Goal: Information Seeking & Learning: Learn about a topic

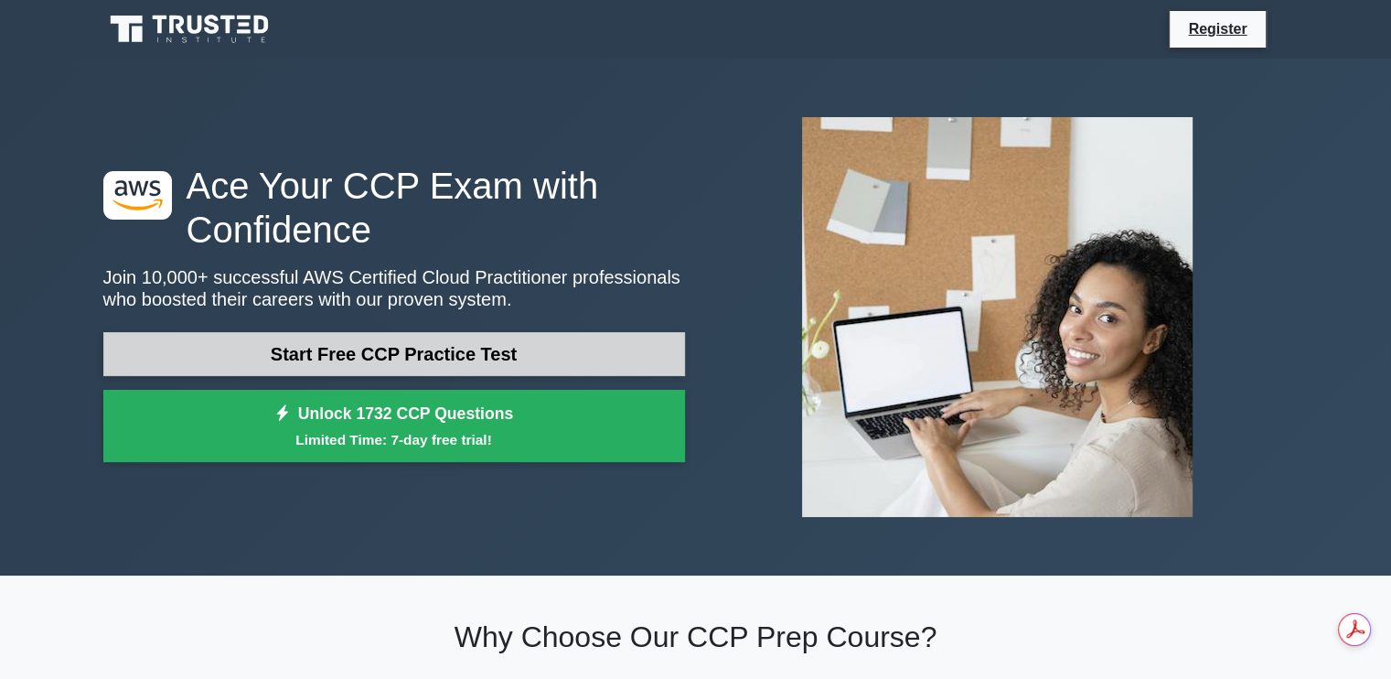
click at [367, 351] on link "Start Free CCP Practice Test" at bounding box center [394, 354] width 582 height 44
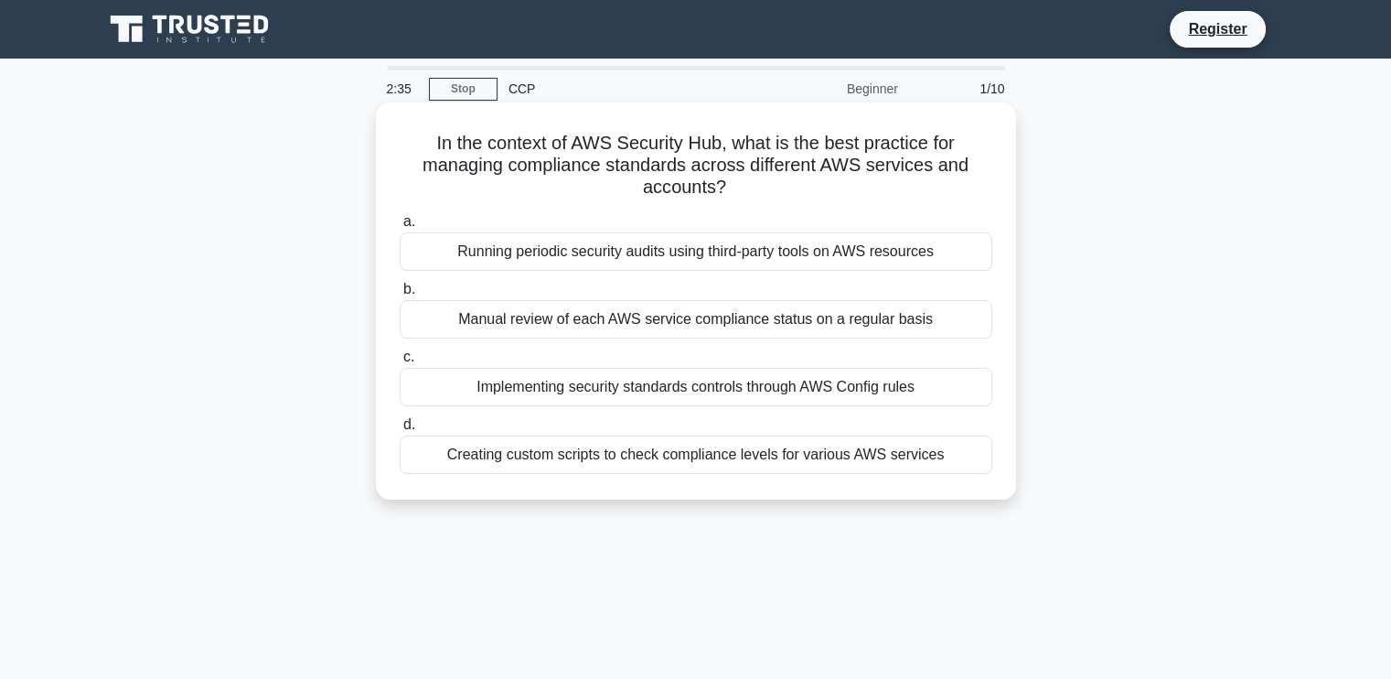
click at [697, 384] on div "Implementing security standards controls through AWS Config rules" at bounding box center [696, 387] width 593 height 38
click at [400, 363] on input "c. Implementing security standards controls through AWS Config rules" at bounding box center [400, 357] width 0 height 12
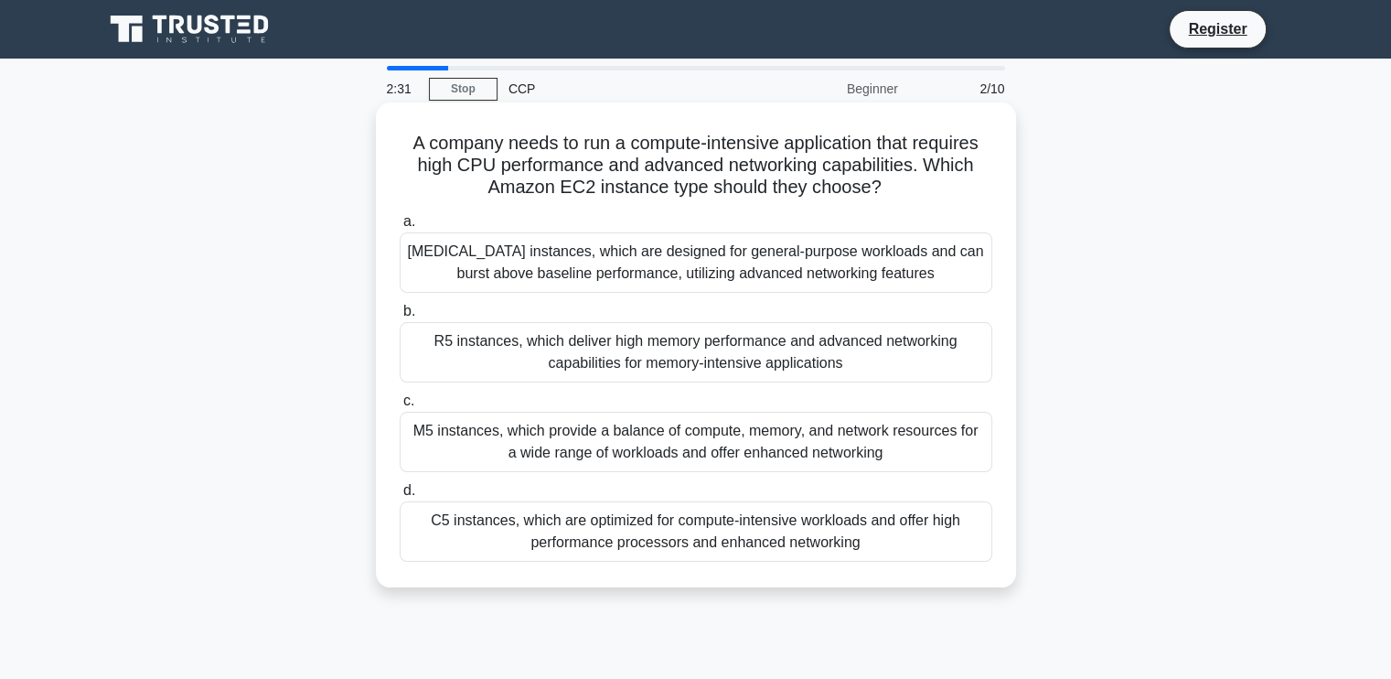
click at [667, 537] on div "C5 instances, which are optimized for compute-intensive workloads and offer hig…" at bounding box center [696, 531] width 593 height 60
click at [400, 497] on input "d. C5 instances, which are optimized for compute-intensive workloads and offer …" at bounding box center [400, 491] width 0 height 12
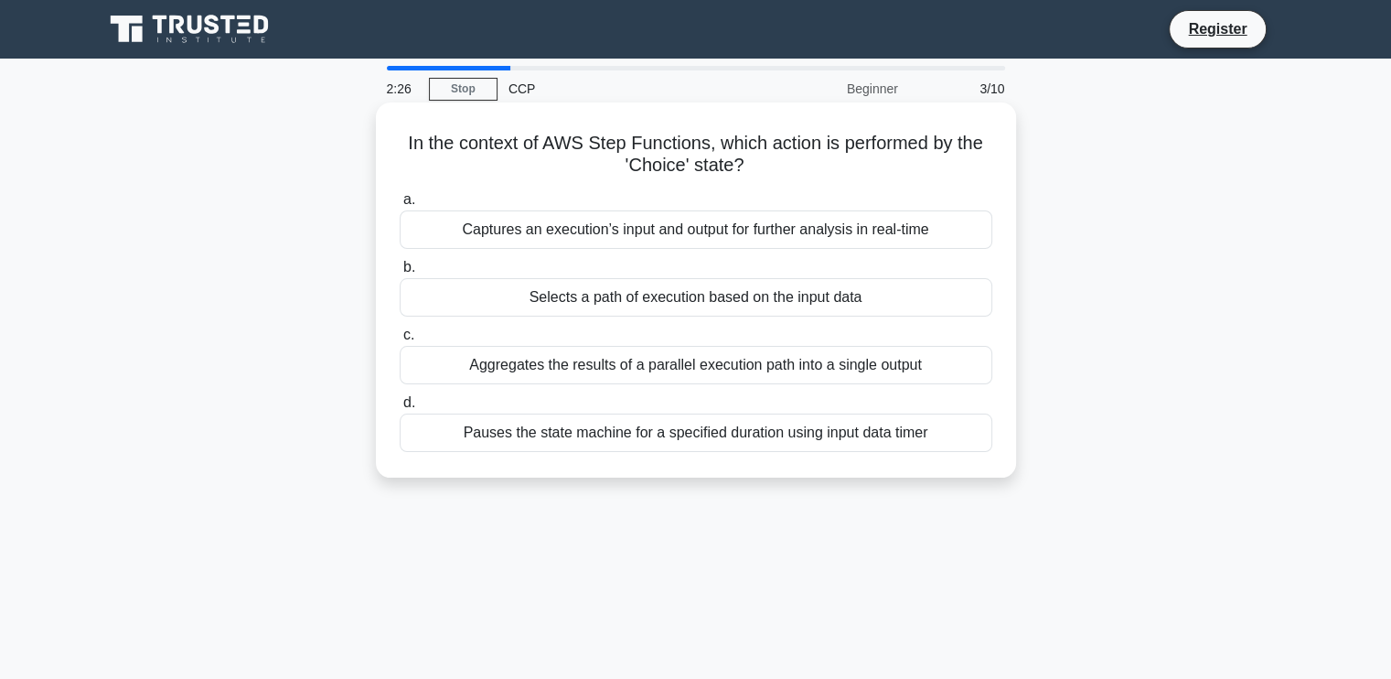
click at [669, 371] on div "Aggregates the results of a parallel execution path into a single output" at bounding box center [696, 365] width 593 height 38
click at [400, 341] on input "c. Aggregates the results of a parallel execution path into a single output" at bounding box center [400, 335] width 0 height 12
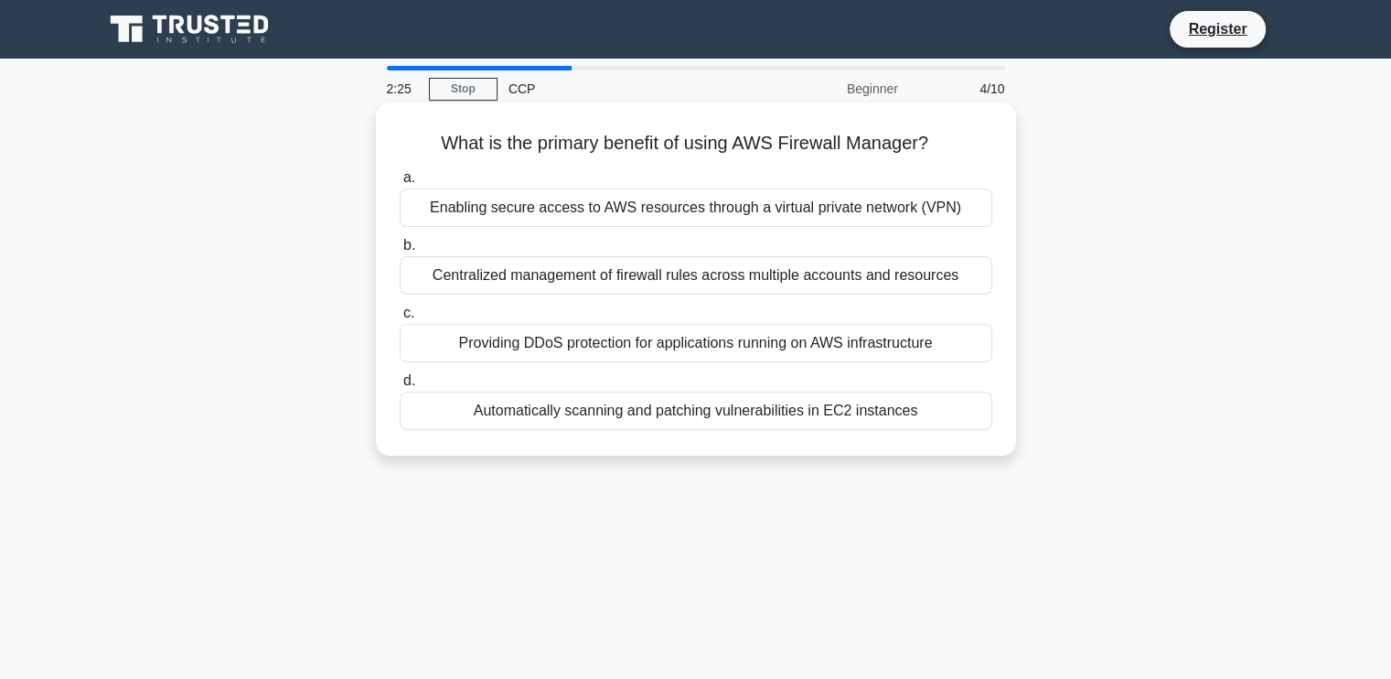
click at [634, 262] on div "Centralized management of firewall rules across multiple accounts and resources" at bounding box center [696, 275] width 593 height 38
click at [400, 252] on input "b. Centralized management of firewall rules across multiple accounts and resour…" at bounding box center [400, 246] width 0 height 12
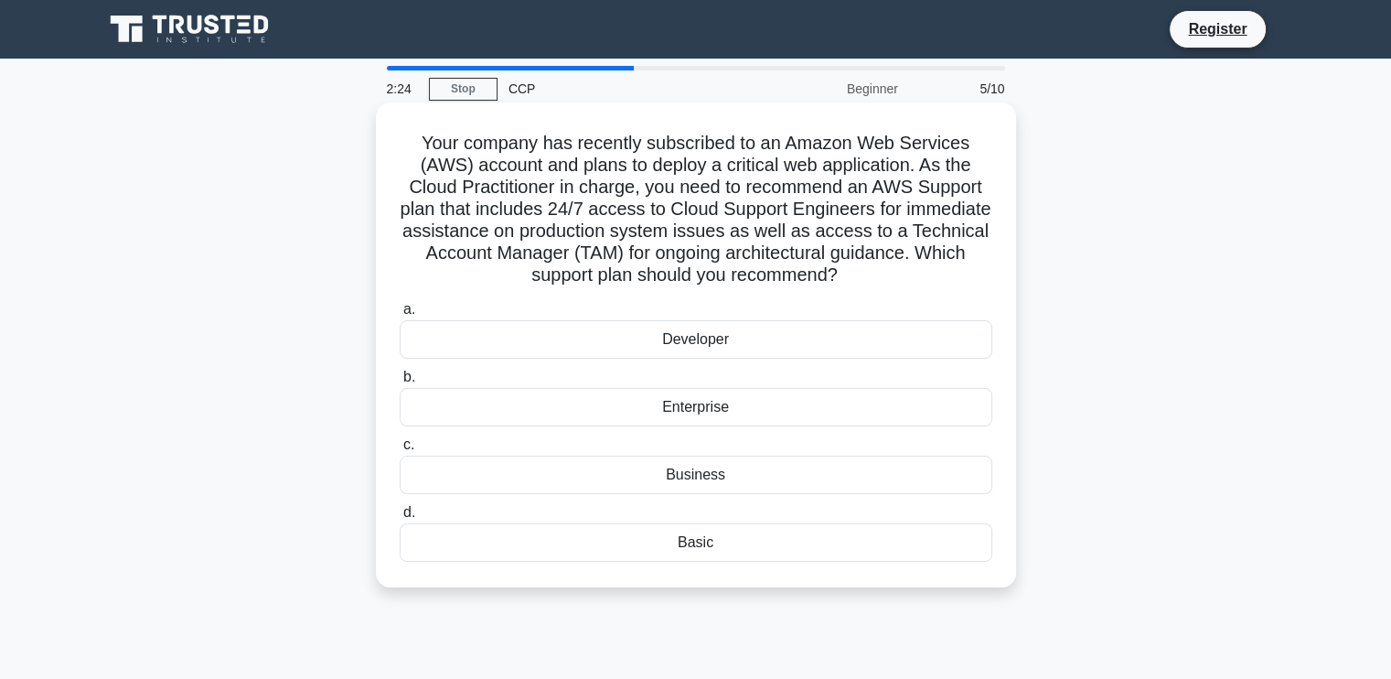
click at [675, 348] on div "Developer" at bounding box center [696, 339] width 593 height 38
click at [400, 316] on input "a. Developer" at bounding box center [400, 310] width 0 height 12
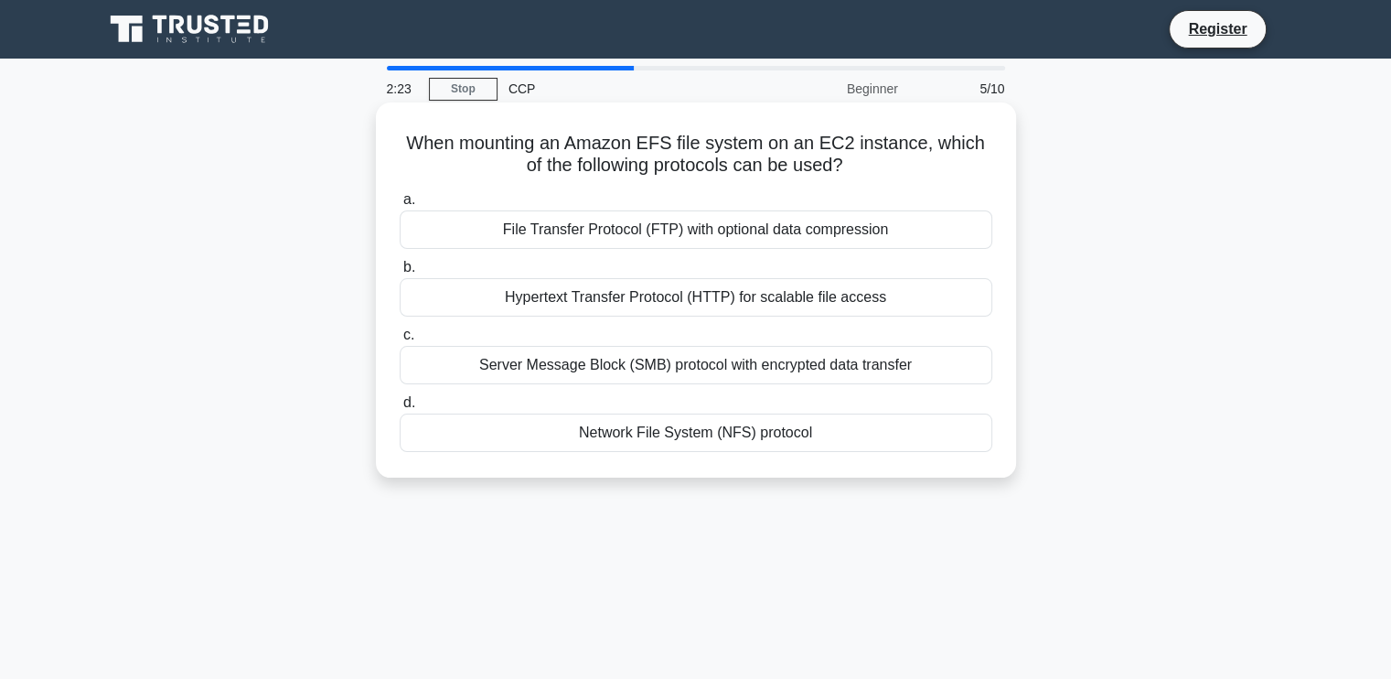
click at [675, 372] on div "Server Message Block (SMB) protocol with encrypted data transfer" at bounding box center [696, 365] width 593 height 38
click at [400, 341] on input "c. Server Message Block (SMB) protocol with encrypted data transfer" at bounding box center [400, 335] width 0 height 12
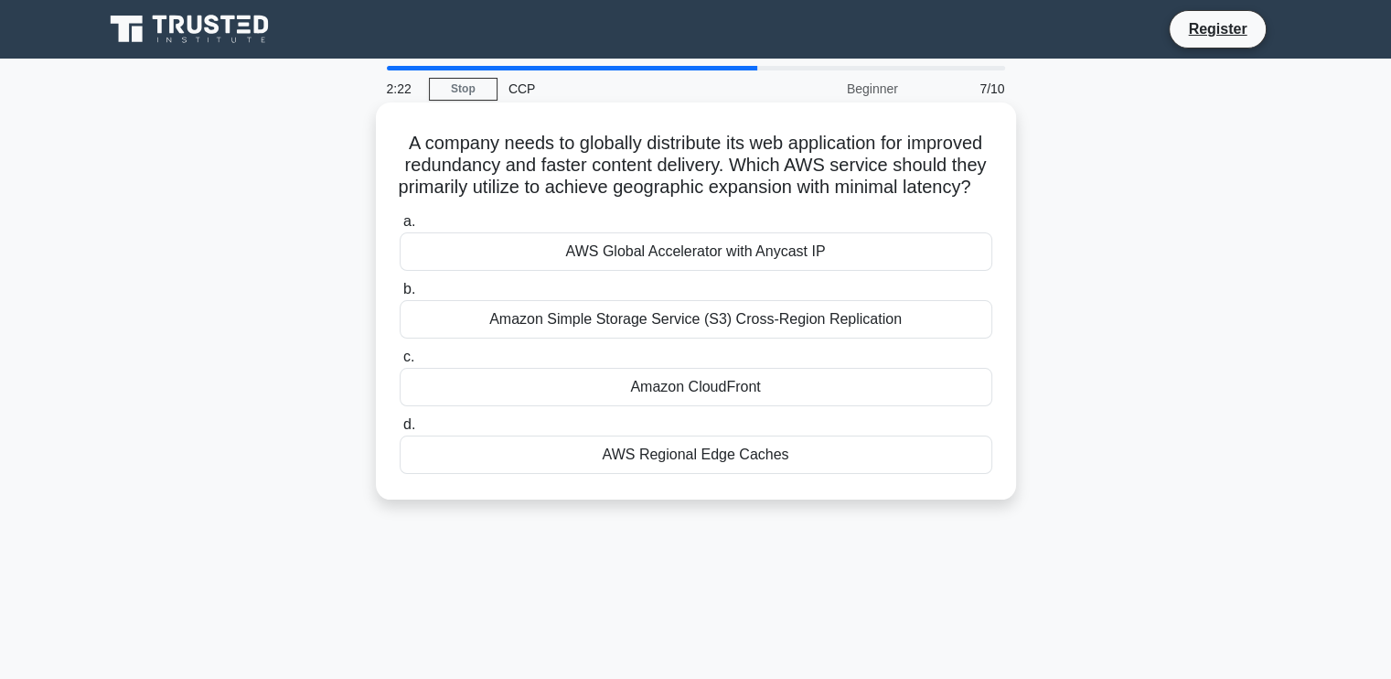
click at [680, 271] on div "AWS Global Accelerator with Anycast IP" at bounding box center [696, 251] width 593 height 38
click at [400, 228] on input "a. AWS Global Accelerator with Anycast IP" at bounding box center [400, 222] width 0 height 12
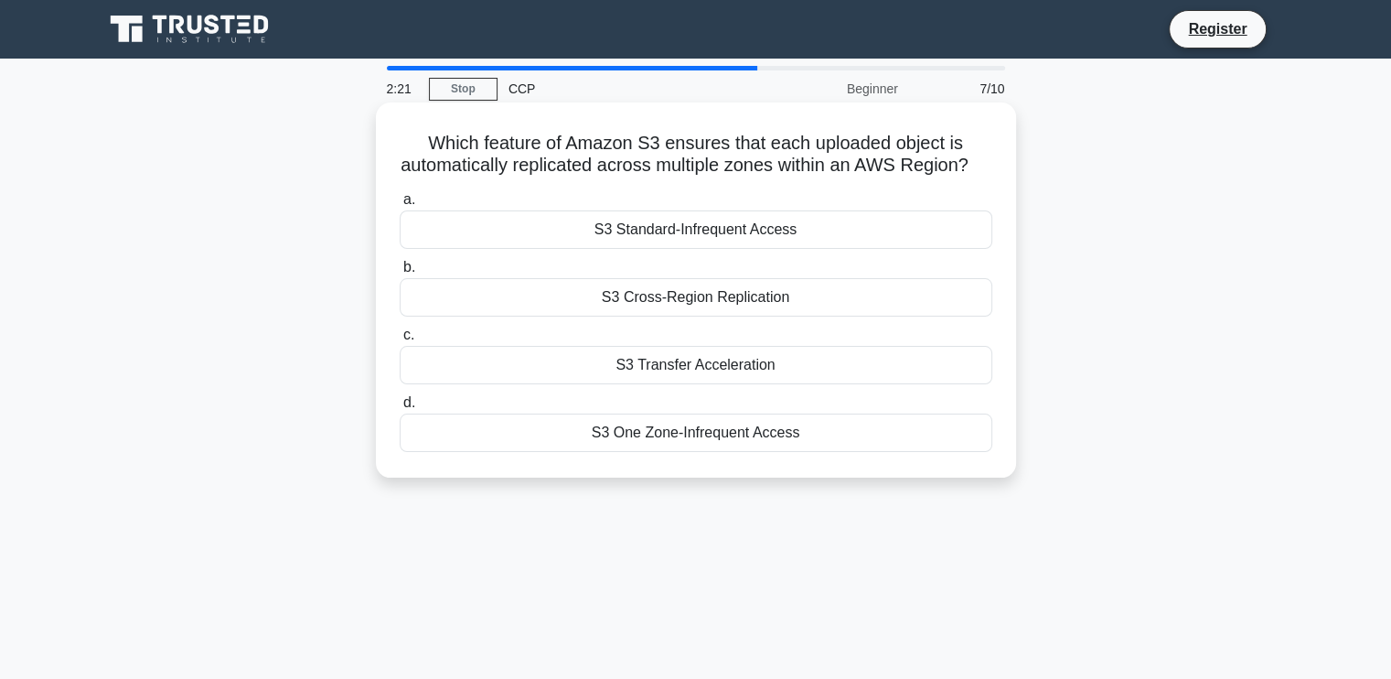
click at [699, 316] on div "S3 Cross-Region Replication" at bounding box center [696, 297] width 593 height 38
click at [400, 273] on input "b. S3 Cross-Region Replication" at bounding box center [400, 268] width 0 height 12
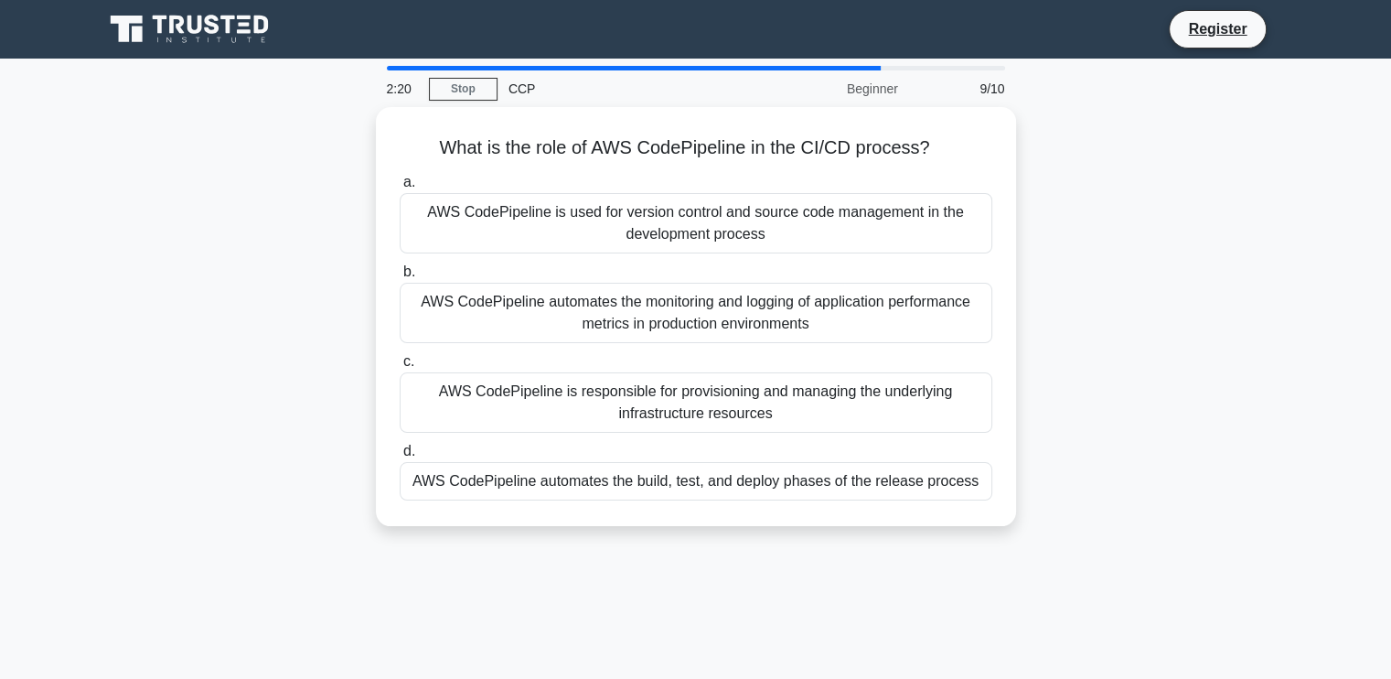
click at [699, 391] on div "AWS CodePipeline is responsible for provisioning and managing the underlying in…" at bounding box center [696, 402] width 593 height 60
click at [400, 368] on input "c. AWS CodePipeline is responsible for provisioning and managing the underlying…" at bounding box center [400, 362] width 0 height 12
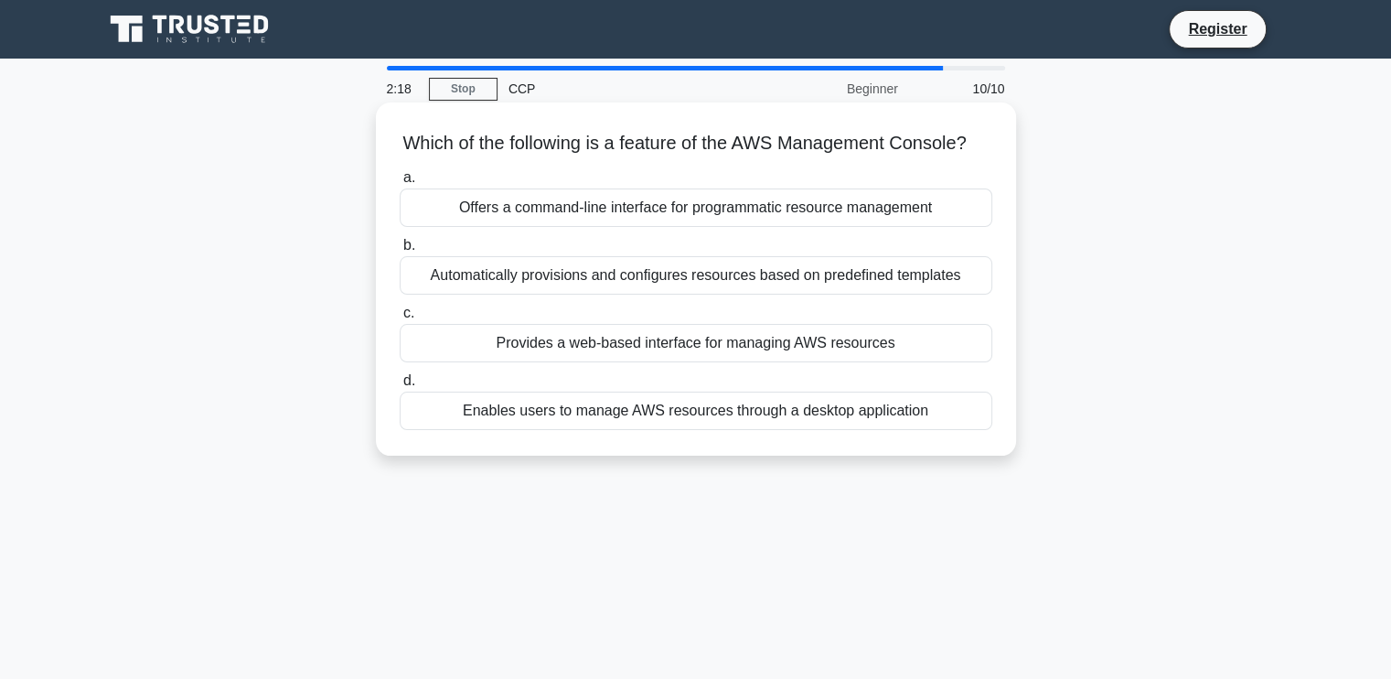
click at [618, 227] on div "Offers a command-line interface for programmatic resource management" at bounding box center [696, 207] width 593 height 38
click at [400, 184] on input "a. Offers a command-line interface for programmatic resource management" at bounding box center [400, 178] width 0 height 12
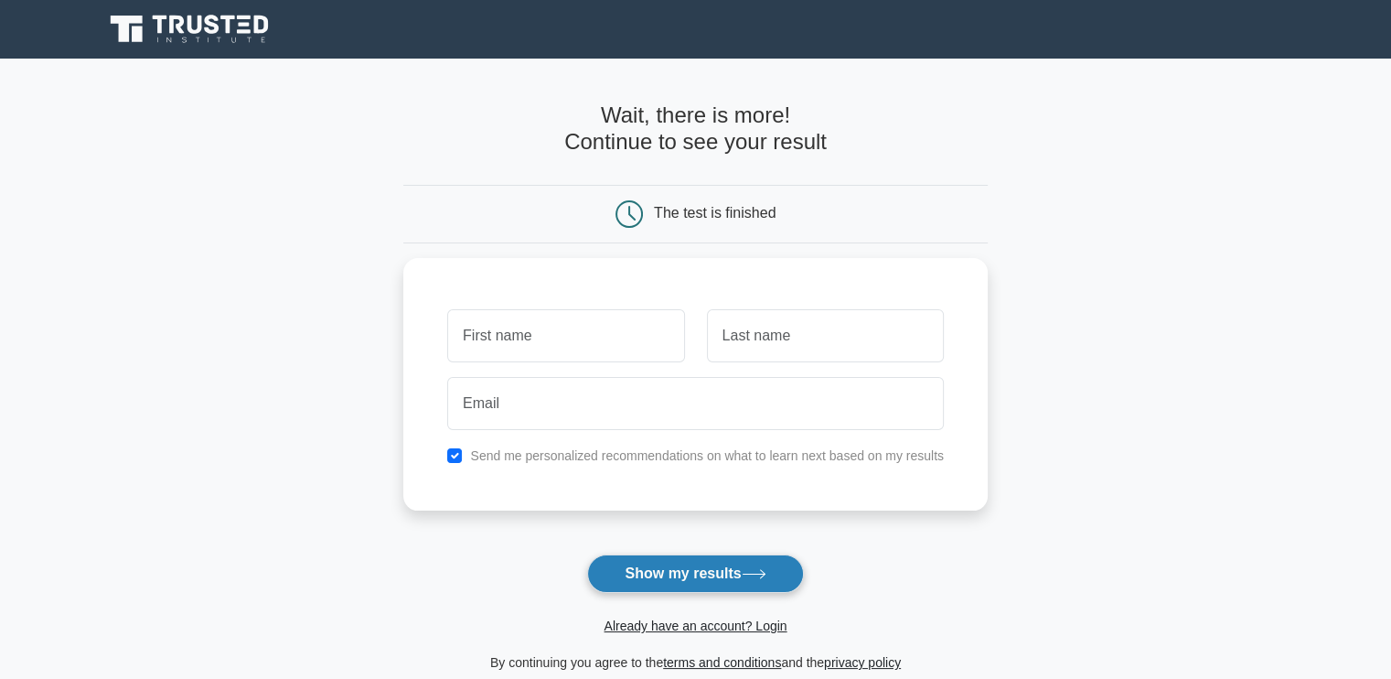
click at [724, 570] on button "Show my results" at bounding box center [695, 573] width 216 height 38
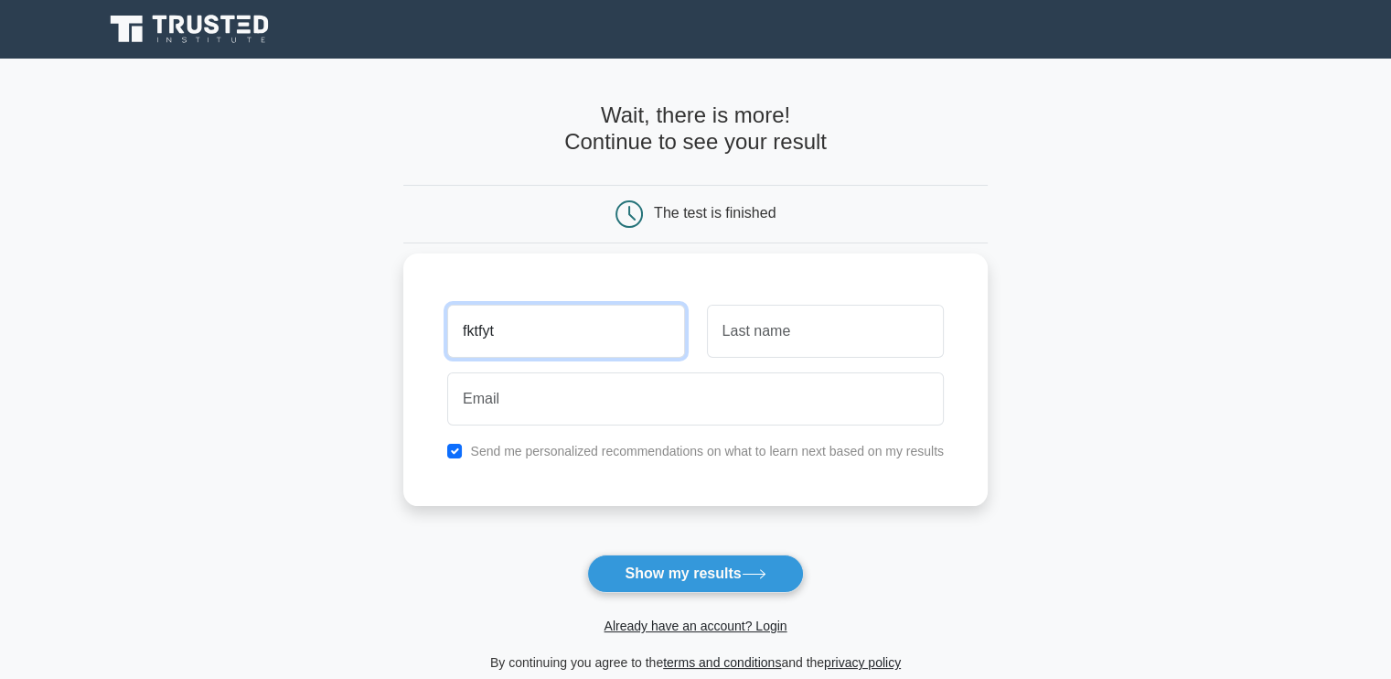
type input "fktfyt"
click at [754, 359] on div at bounding box center [825, 331] width 259 height 68
click at [750, 339] on input "text" at bounding box center [825, 331] width 237 height 53
type input "gg"
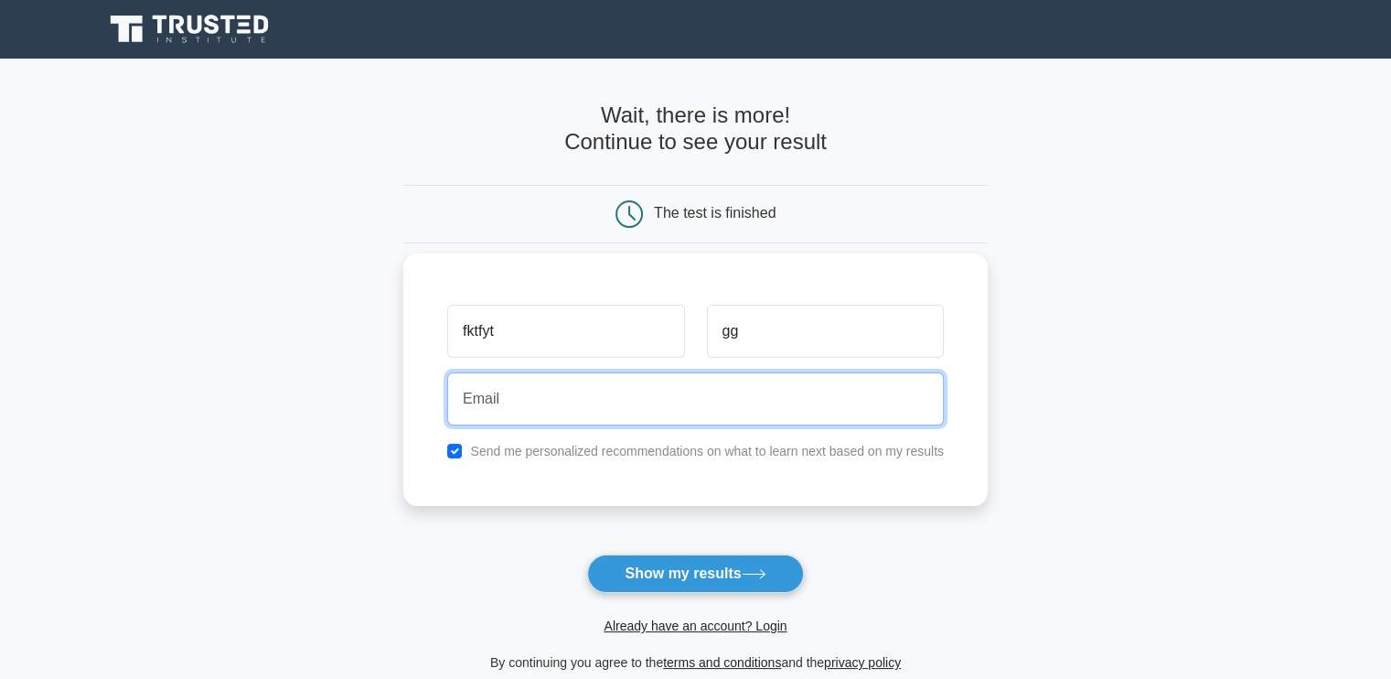
click at [717, 405] on input "email" at bounding box center [695, 398] width 497 height 53
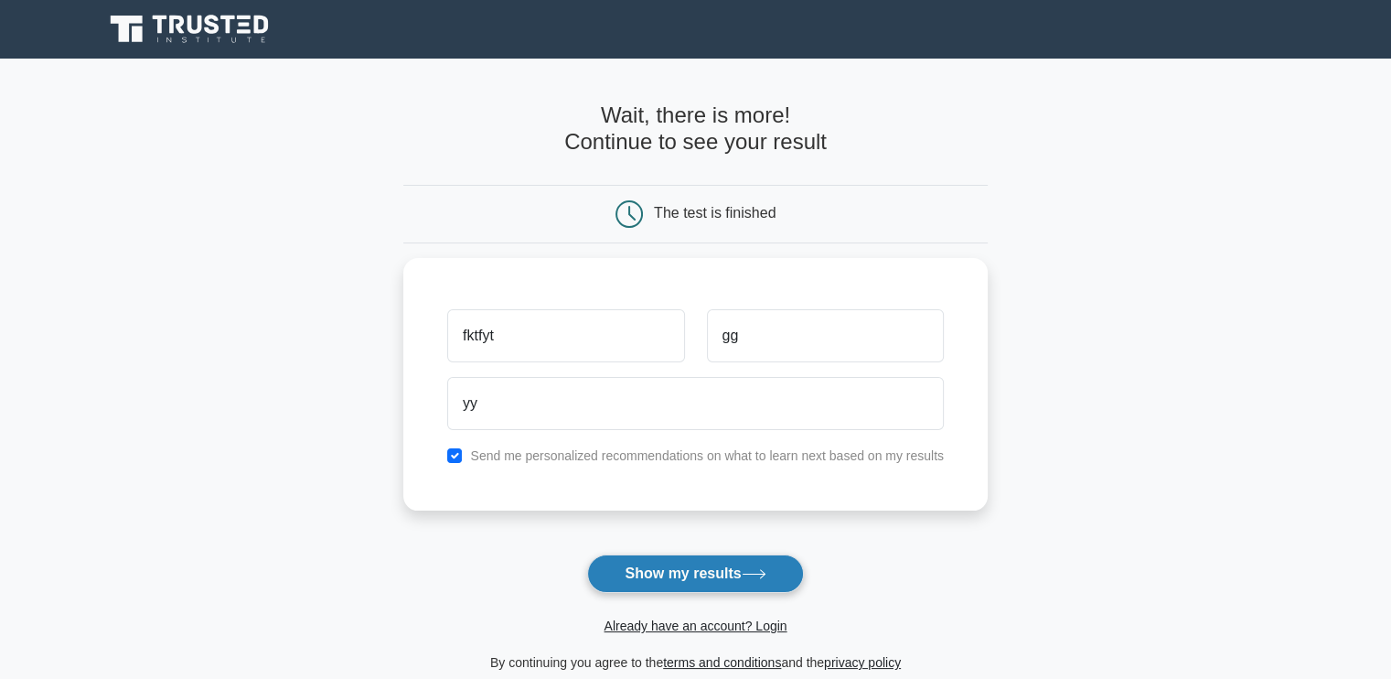
click at [767, 564] on button "Show my results" at bounding box center [695, 573] width 216 height 38
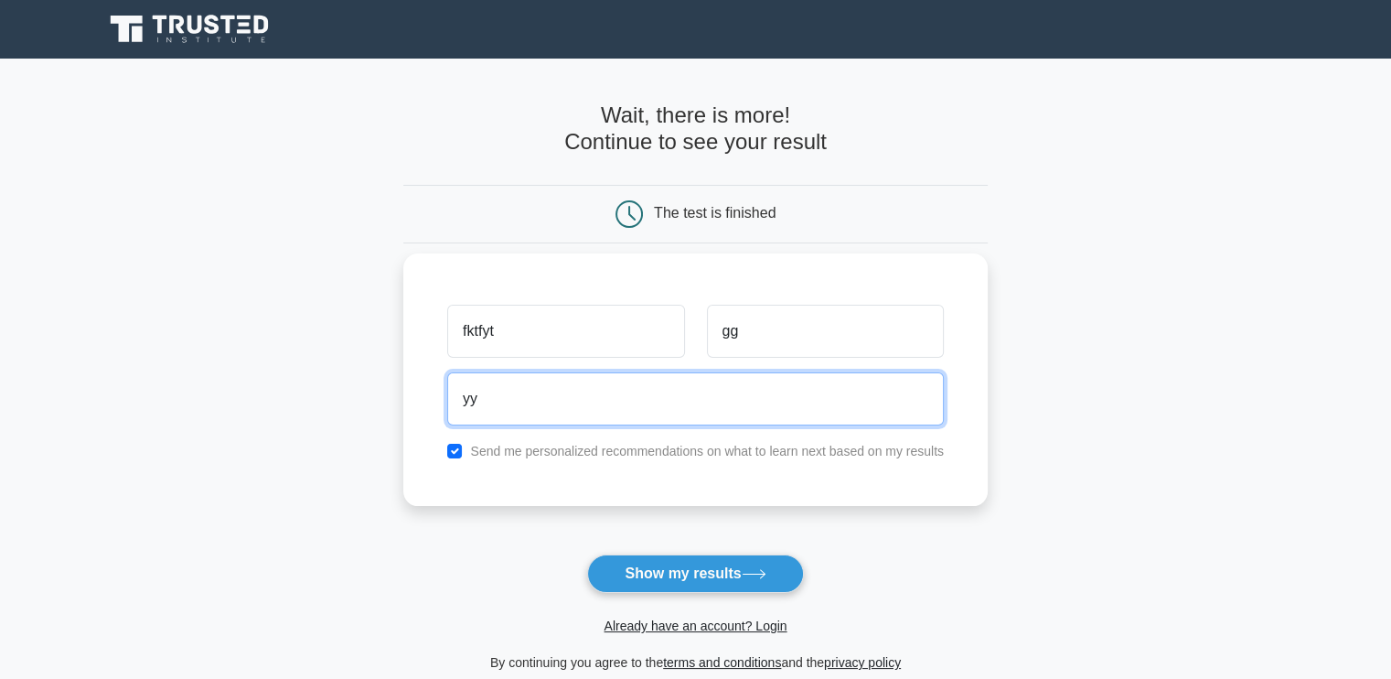
click at [578, 408] on input "yy" at bounding box center [695, 398] width 497 height 53
type input "y"
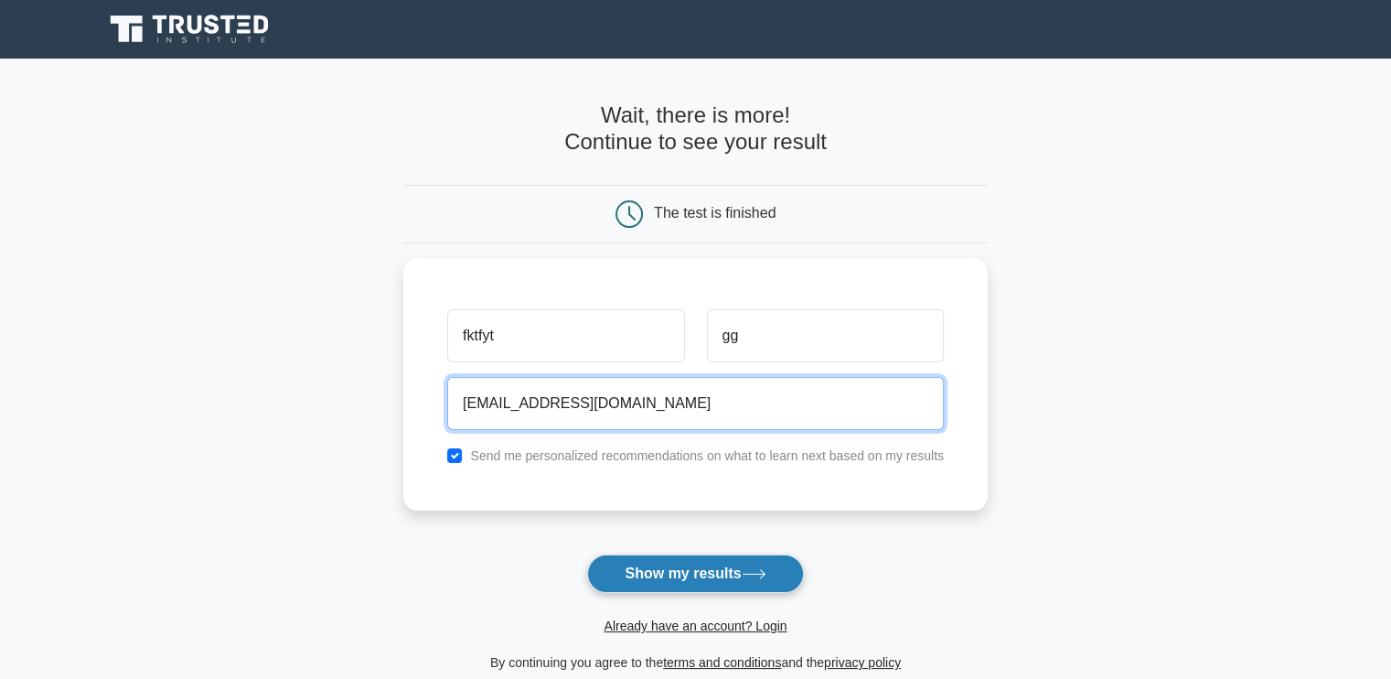
type input "mej@yahoo.com"
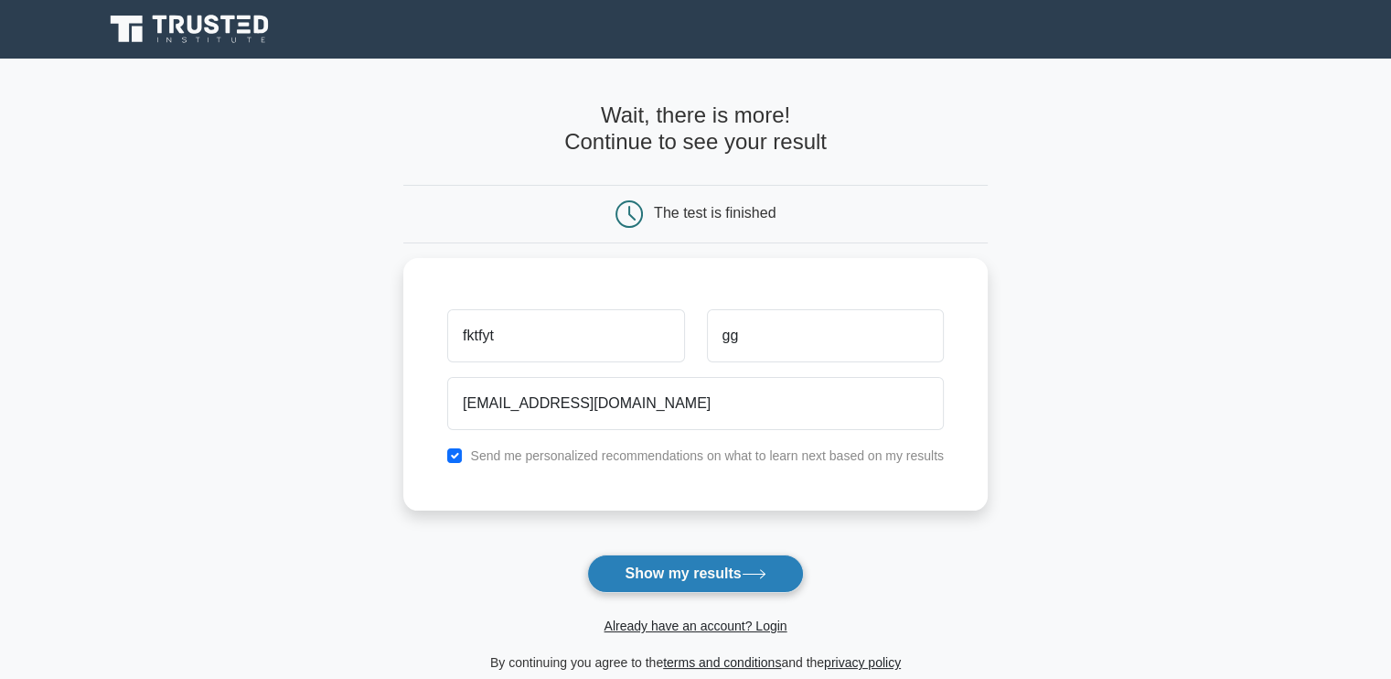
click at [679, 573] on button "Show my results" at bounding box center [695, 573] width 216 height 38
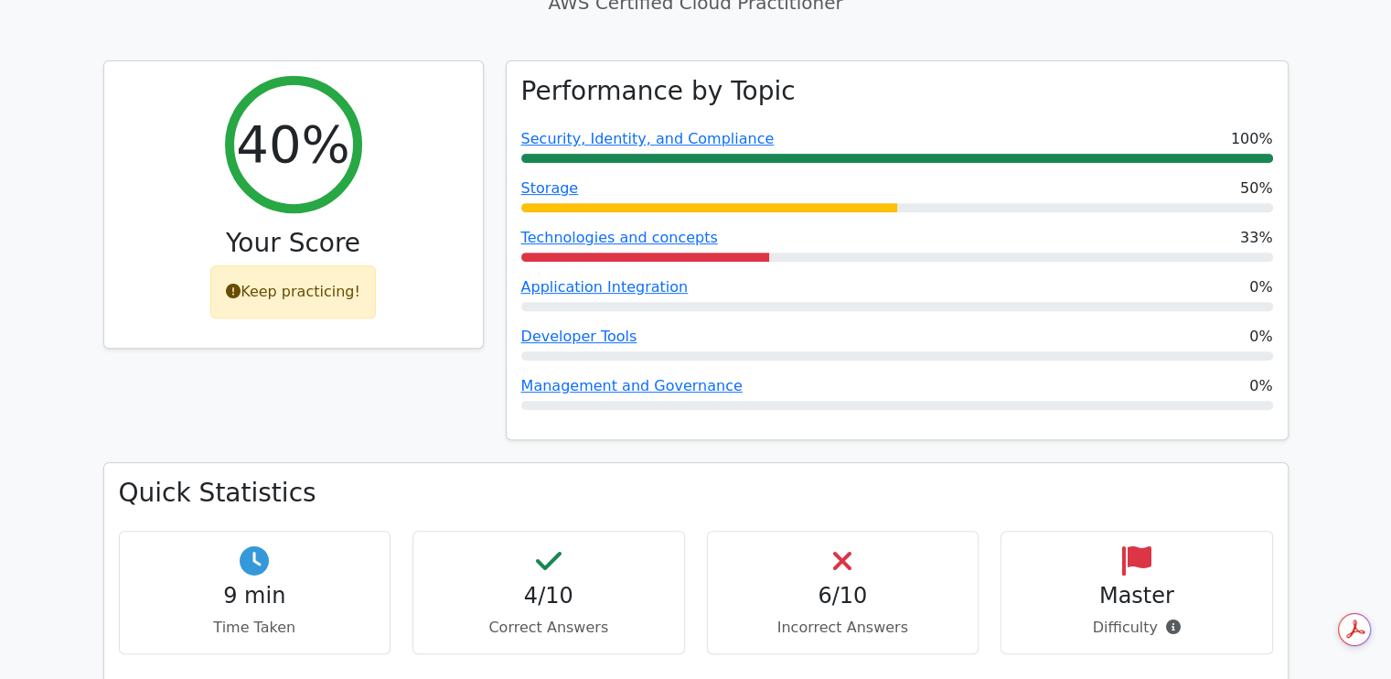
scroll to position [698, 0]
